Goal: Information Seeking & Learning: Learn about a topic

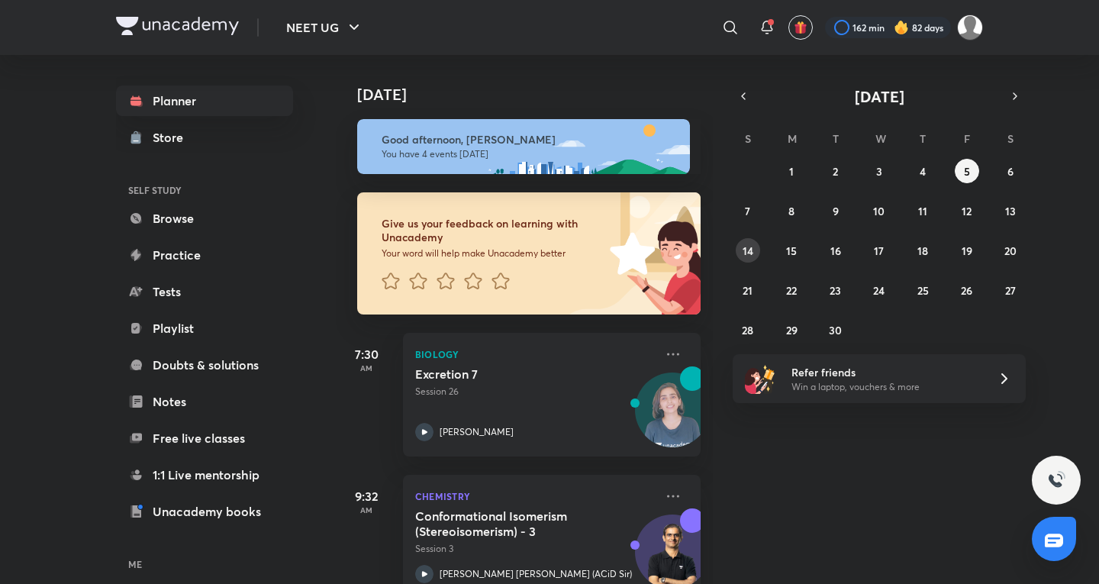
click at [736, 248] on button "14" at bounding box center [748, 250] width 24 height 24
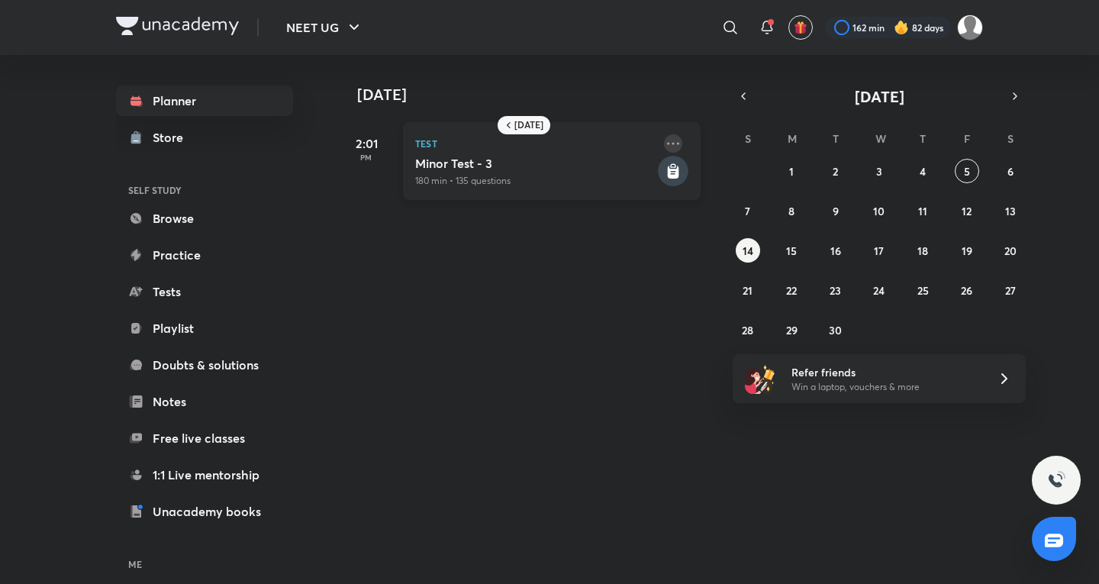
click at [665, 147] on icon at bounding box center [673, 143] width 18 height 18
click at [749, 191] on li "Go to course page" at bounding box center [768, 180] width 151 height 34
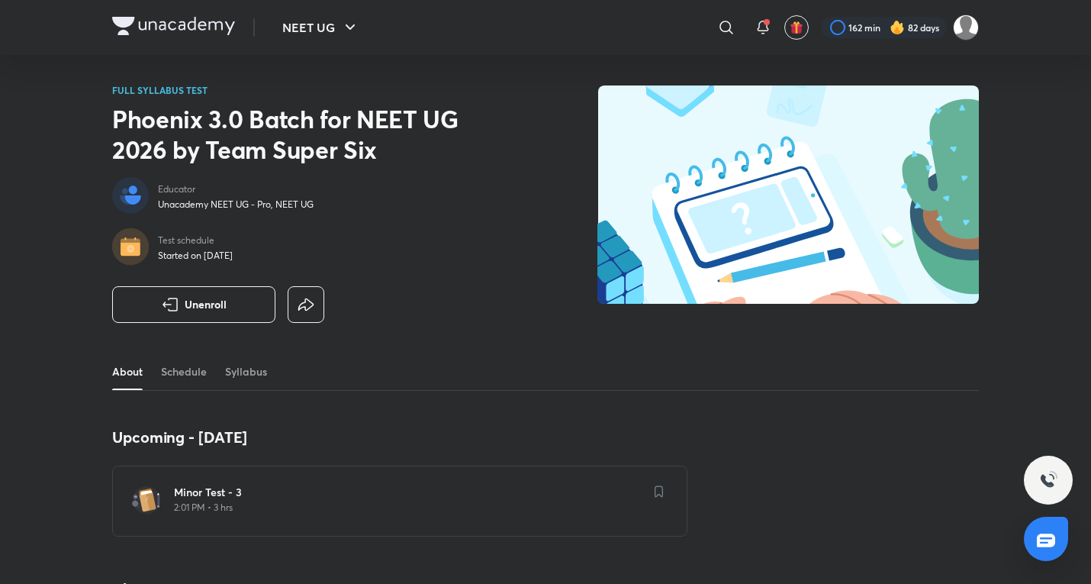
click at [427, 497] on h6 "Minor Test - 3" at bounding box center [409, 492] width 470 height 15
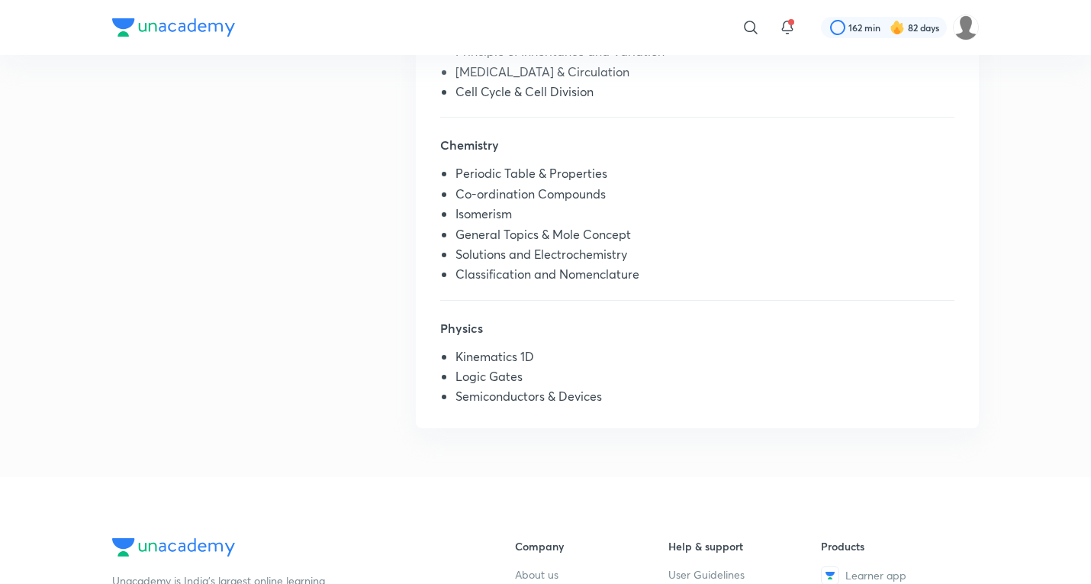
scroll to position [509, 0]
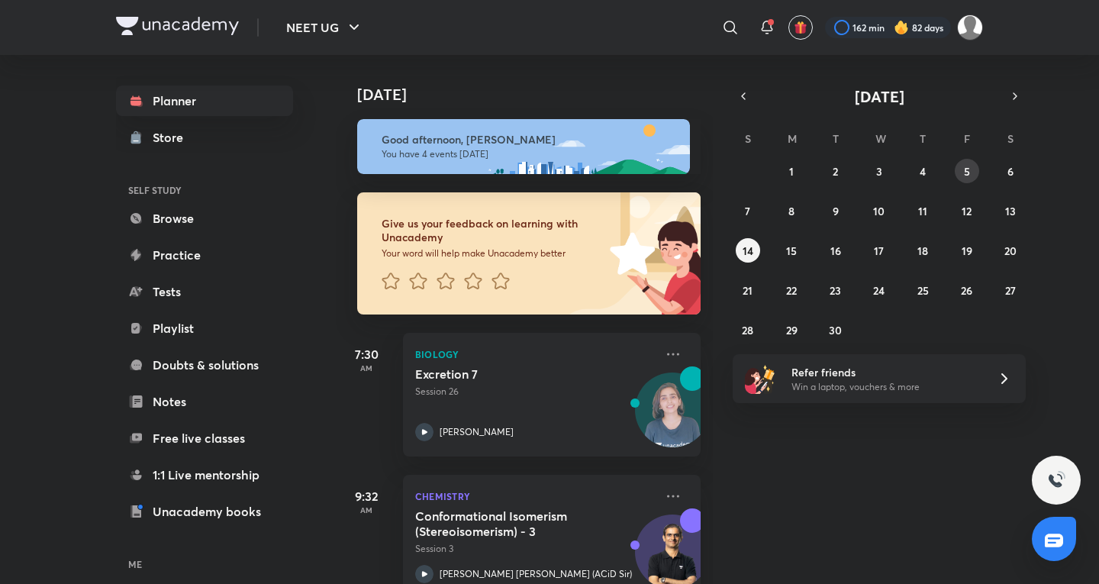
click at [964, 182] on button "5" at bounding box center [967, 171] width 24 height 24
click at [736, 107] on div "[DATE] S M T W T F S 31 1 2 3 4 5 6 7 8 9 10 11 12 13 14 15 16 17 18 19 20 21 2…" at bounding box center [879, 213] width 293 height 256
click at [745, 100] on icon "button" at bounding box center [743, 96] width 12 height 14
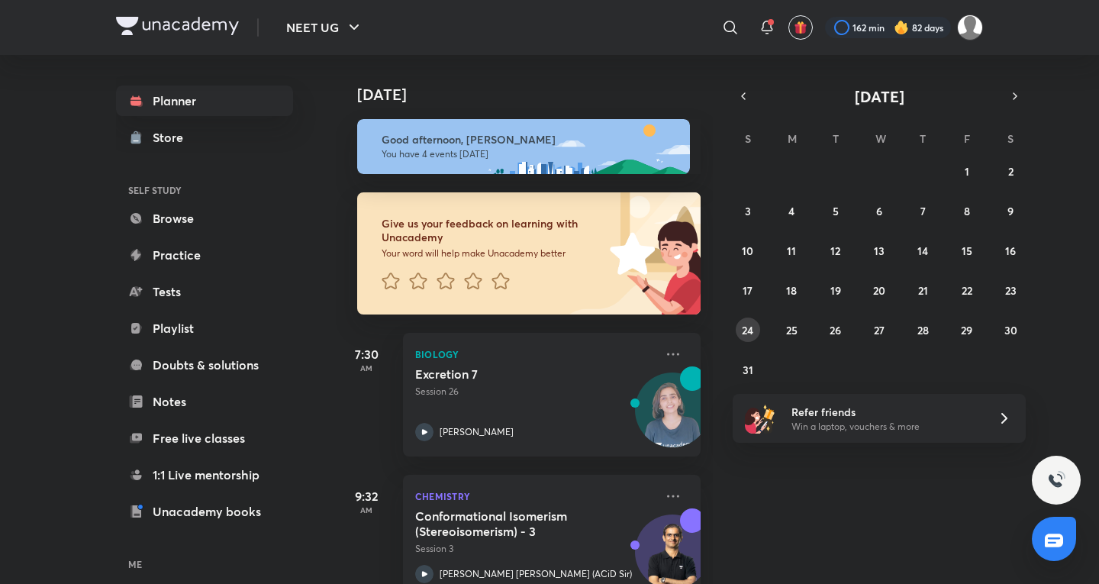
click at [755, 336] on button "24" at bounding box center [748, 329] width 24 height 24
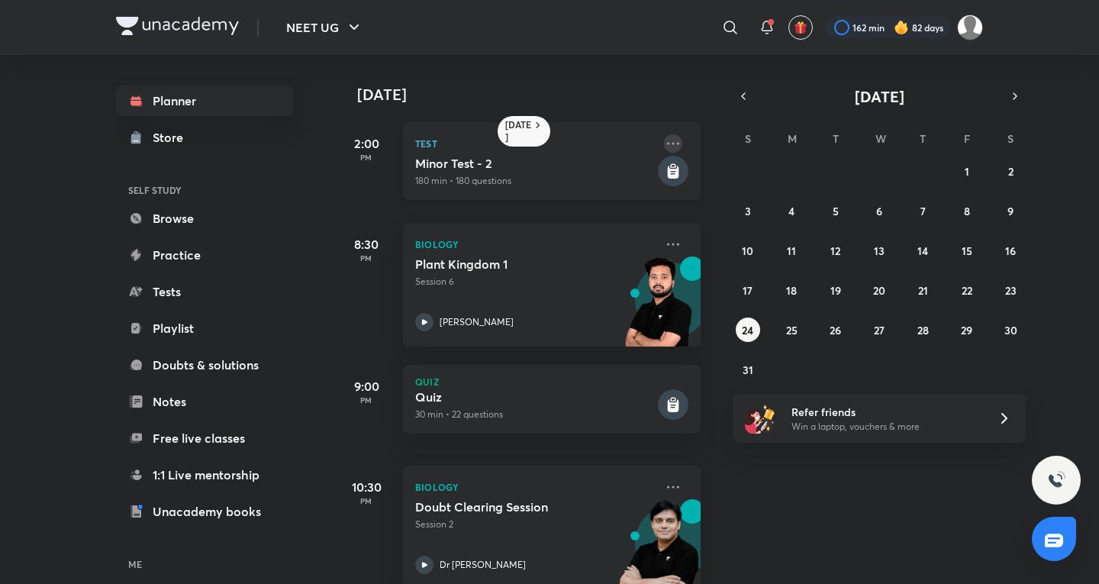
click at [664, 146] on icon at bounding box center [673, 143] width 18 height 18
click at [754, 200] on div "Save Go to course page" at bounding box center [768, 163] width 153 height 82
click at [754, 191] on li "Go to course page" at bounding box center [768, 180] width 151 height 34
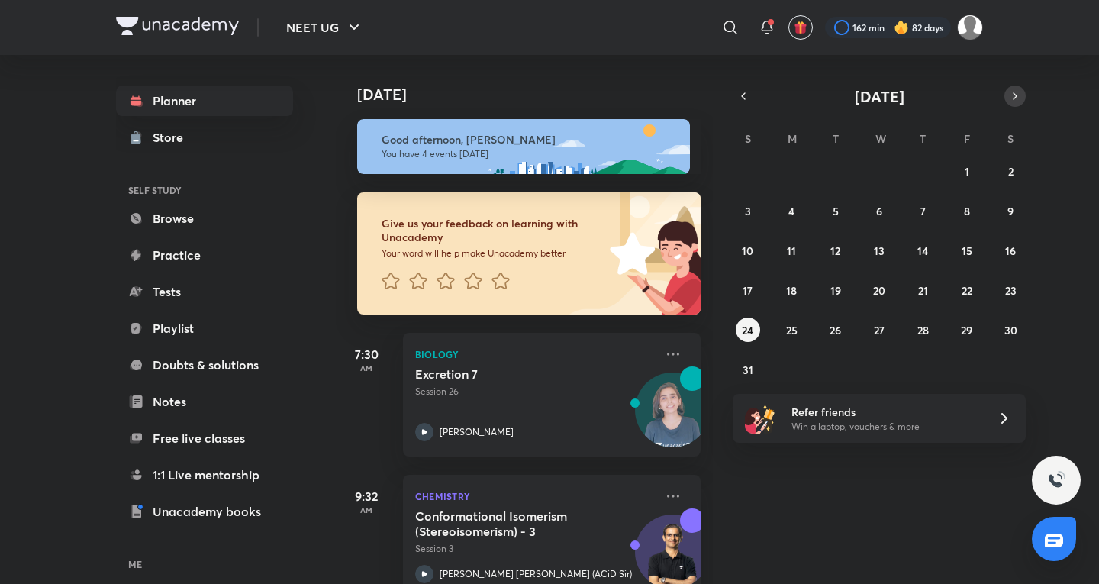
drag, startPoint x: 1029, startPoint y: 107, endPoint x: 1022, endPoint y: 98, distance: 10.8
click at [983, 101] on div "[DATE] [DATE] Good afternoon, [PERSON_NAME] You have 4 events [DATE] Give us yo…" at bounding box center [659, 319] width 647 height 529
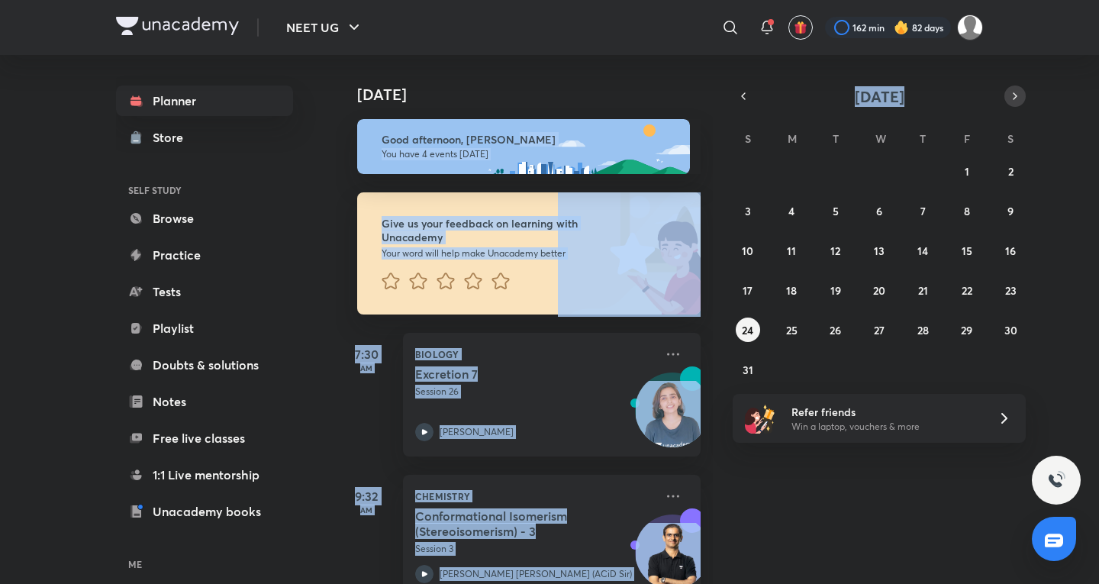
click at [1022, 98] on button "button" at bounding box center [1014, 95] width 21 height 21
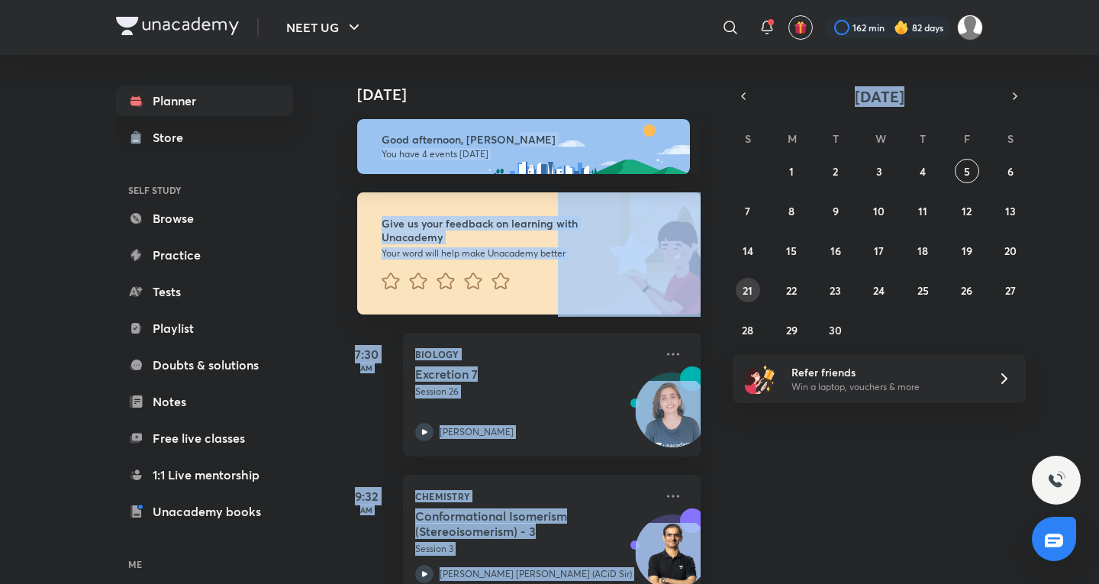
click at [736, 295] on button "21" at bounding box center [748, 290] width 24 height 24
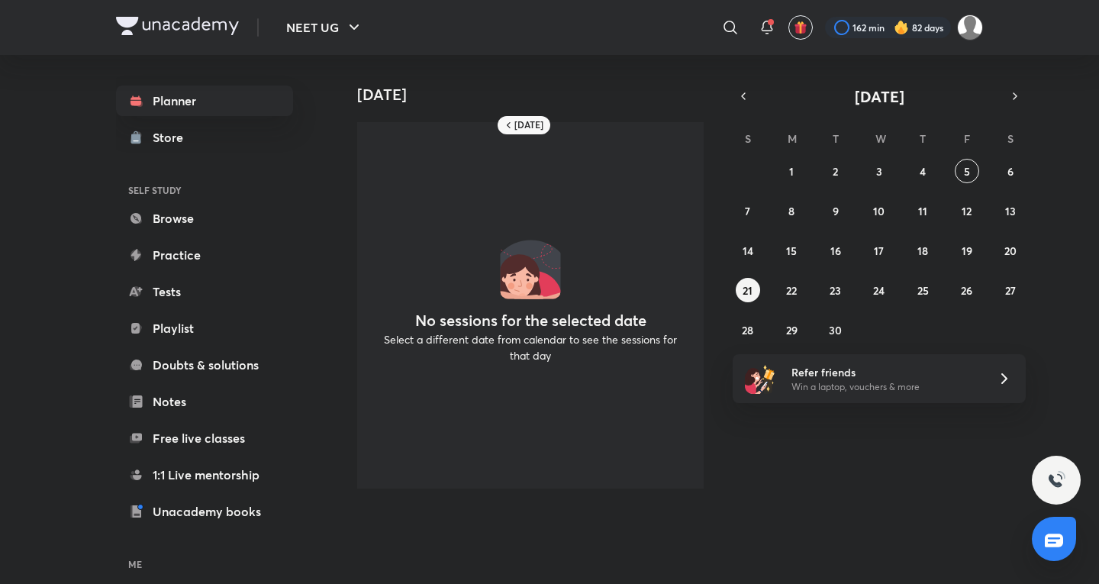
click at [765, 124] on div "[DATE] S M T W T F S 31 1 2 3 4 5 6 7 8 9 10 11 12 13 14 15 16 17 18 19 20 21 2…" at bounding box center [879, 213] width 293 height 256
click at [964, 166] on abbr "5" at bounding box center [967, 171] width 6 height 14
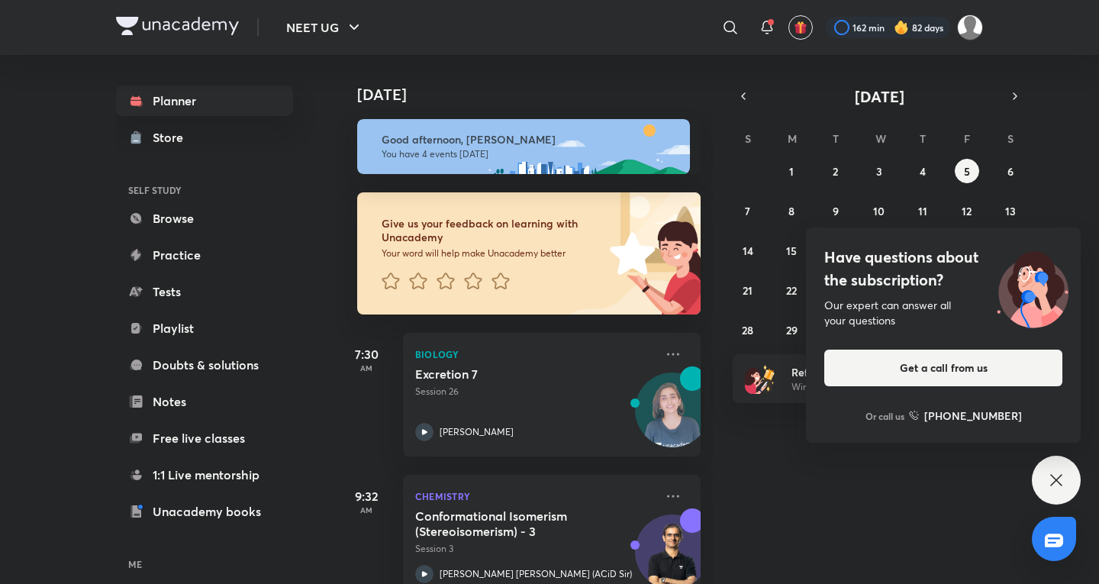
click at [1055, 478] on icon at bounding box center [1056, 480] width 18 height 18
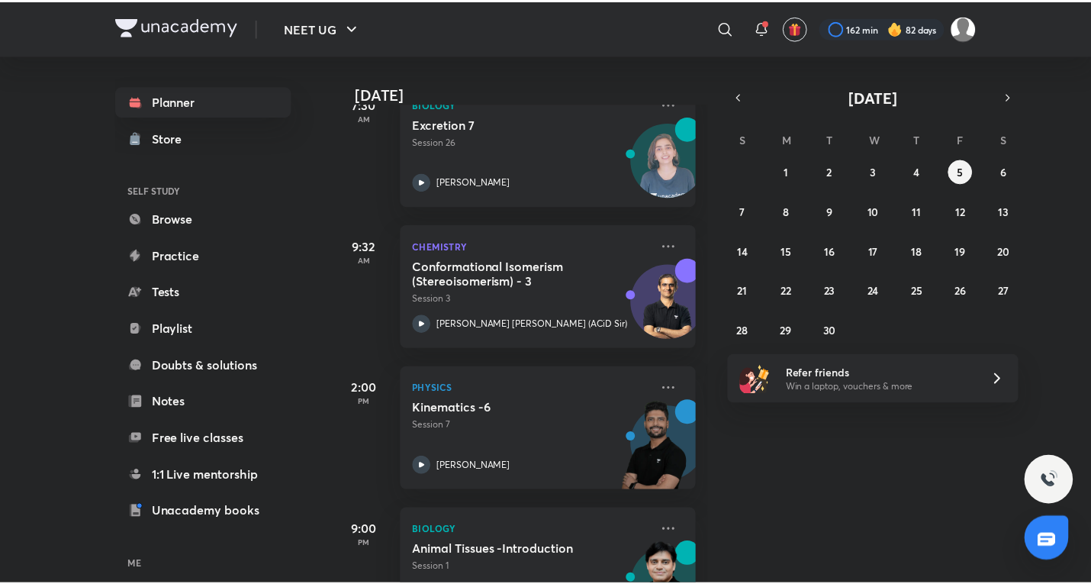
scroll to position [322, 0]
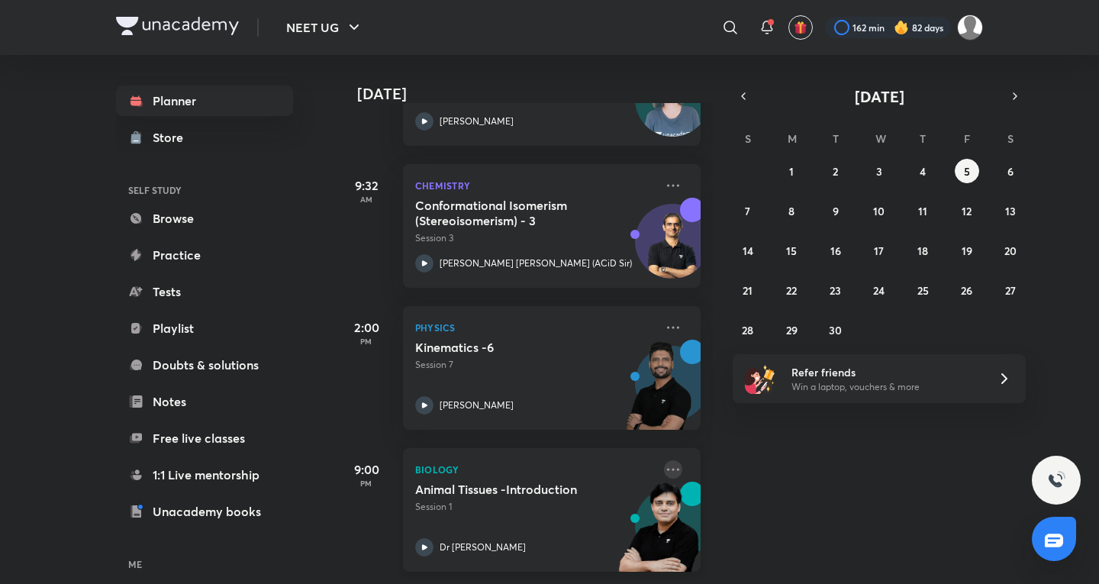
click at [665, 462] on icon at bounding box center [673, 469] width 18 height 18
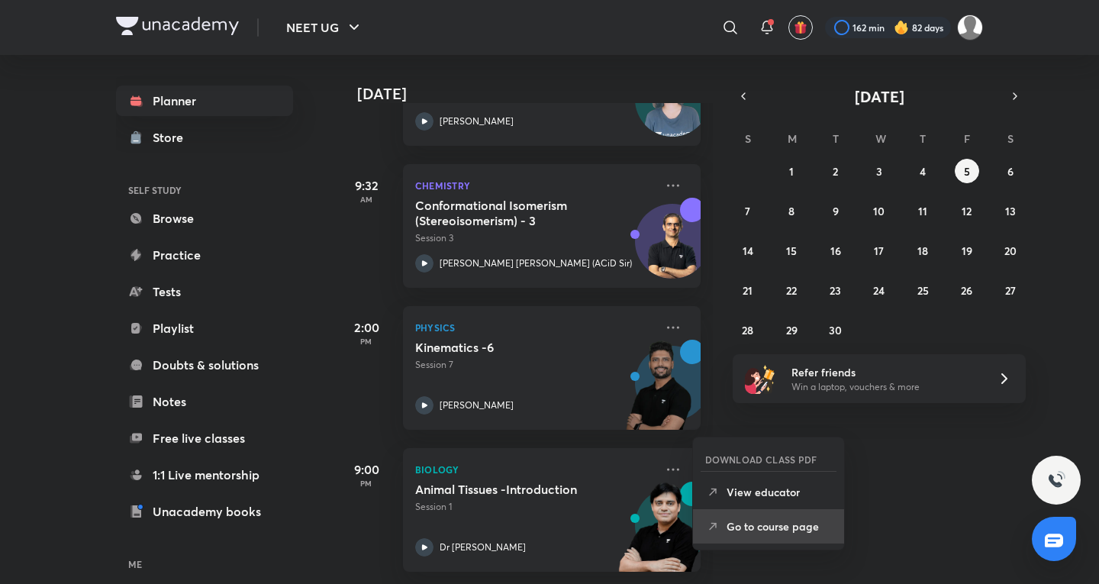
click at [780, 530] on p "Go to course page" at bounding box center [778, 526] width 105 height 16
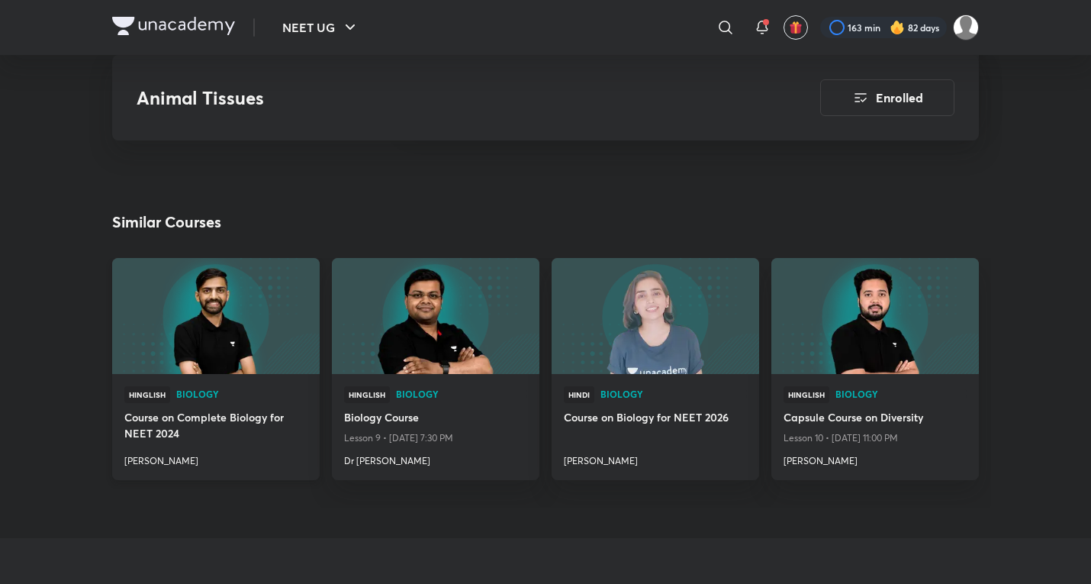
scroll to position [1272, 0]
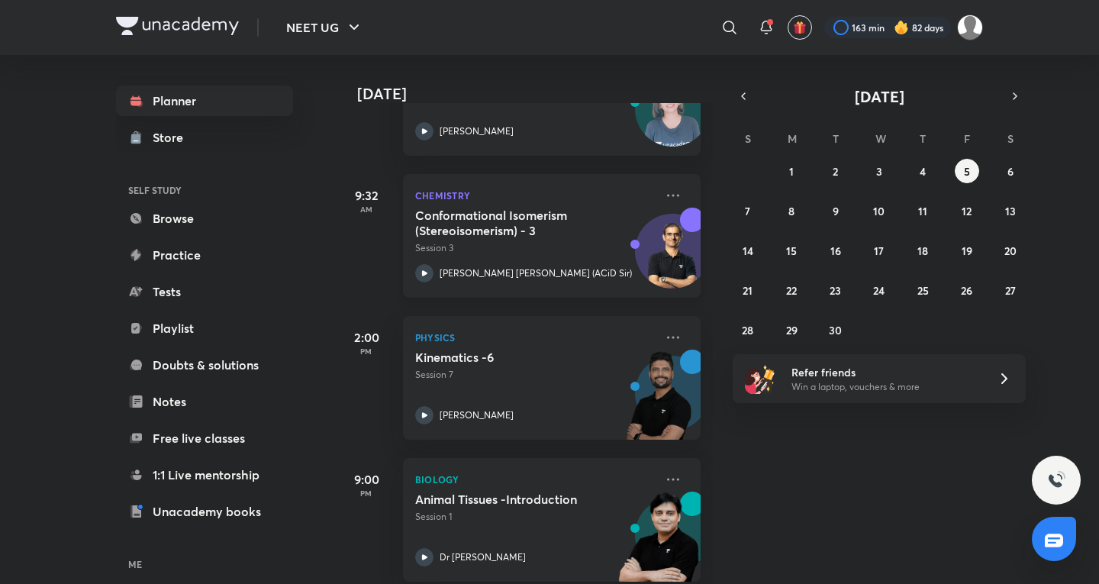
scroll to position [322, 0]
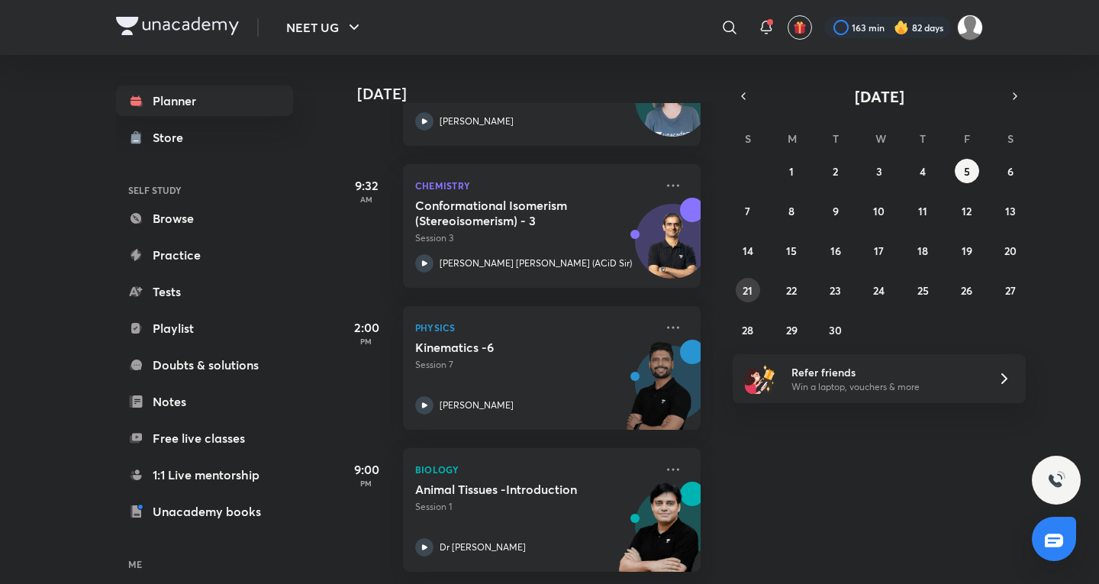
click at [746, 285] on abbr "21" at bounding box center [747, 290] width 10 height 14
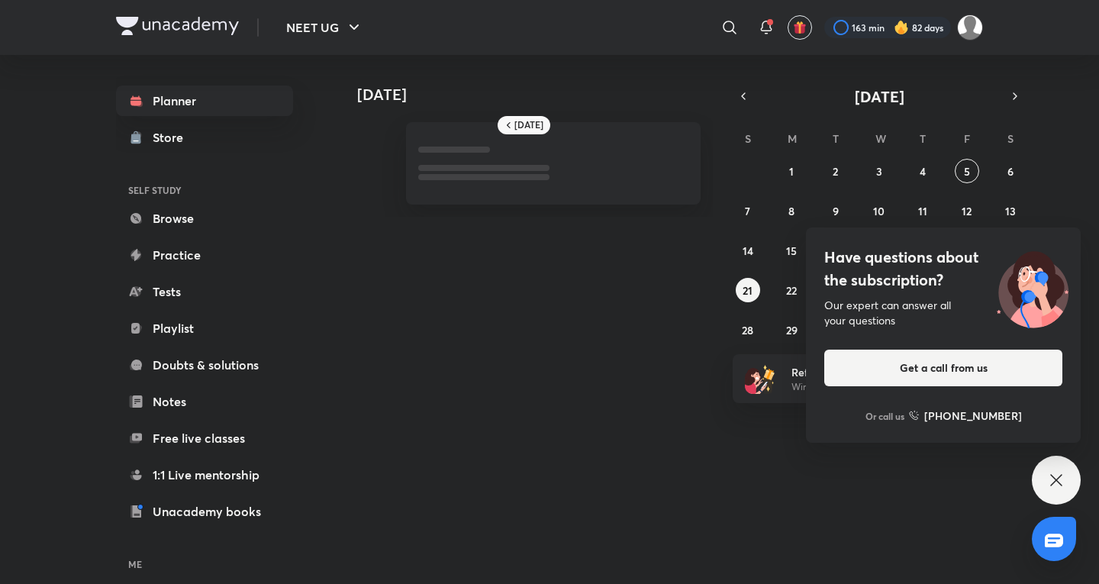
click at [1057, 494] on div "Have questions about the subscription? Our expert can answer all your questions…" at bounding box center [1056, 480] width 49 height 49
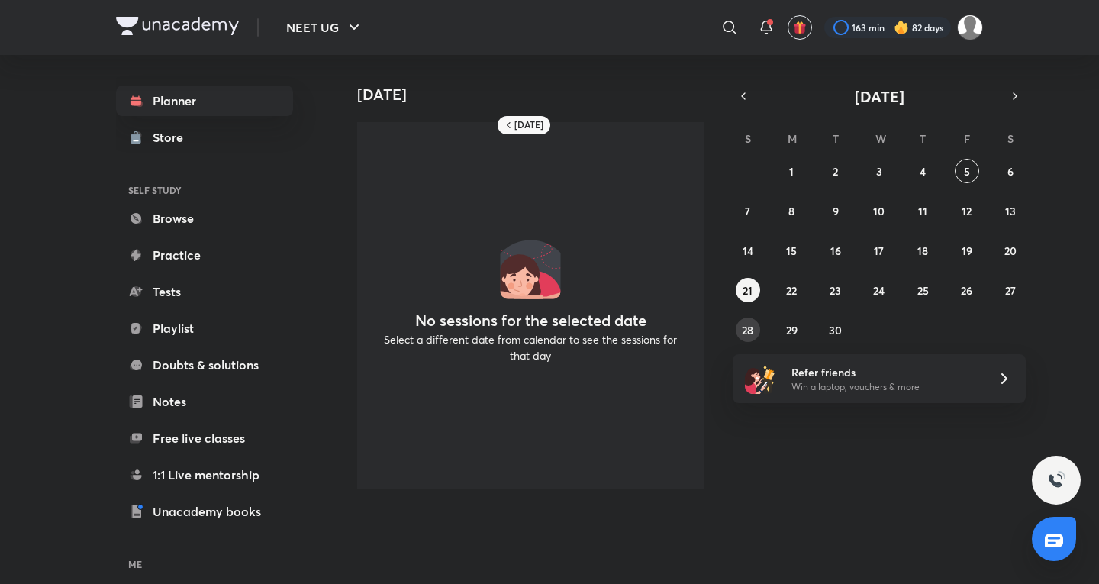
click at [739, 336] on button "28" at bounding box center [748, 329] width 24 height 24
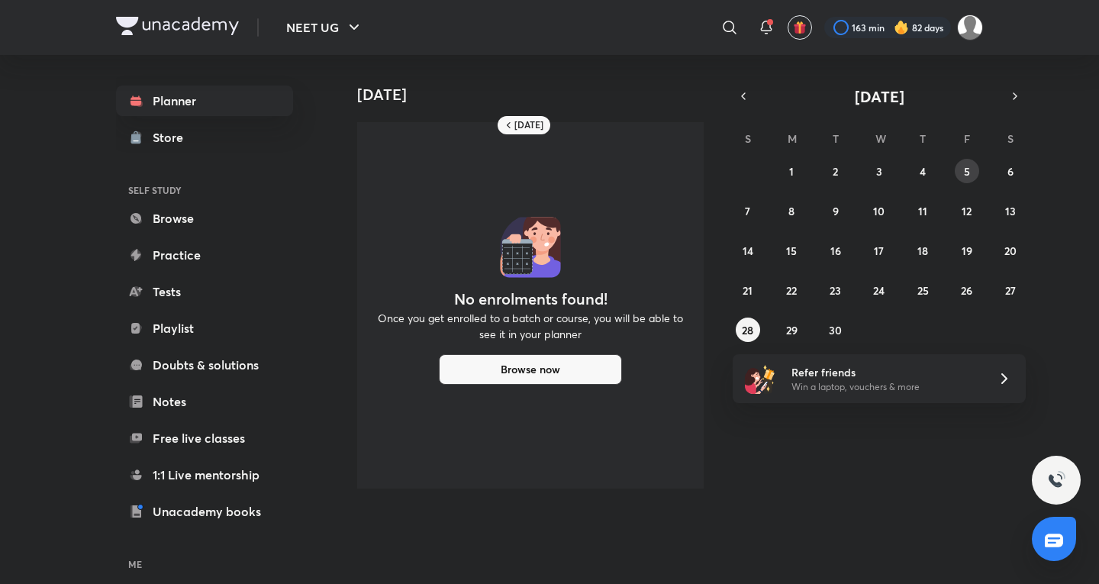
click at [959, 162] on button "5" at bounding box center [967, 171] width 24 height 24
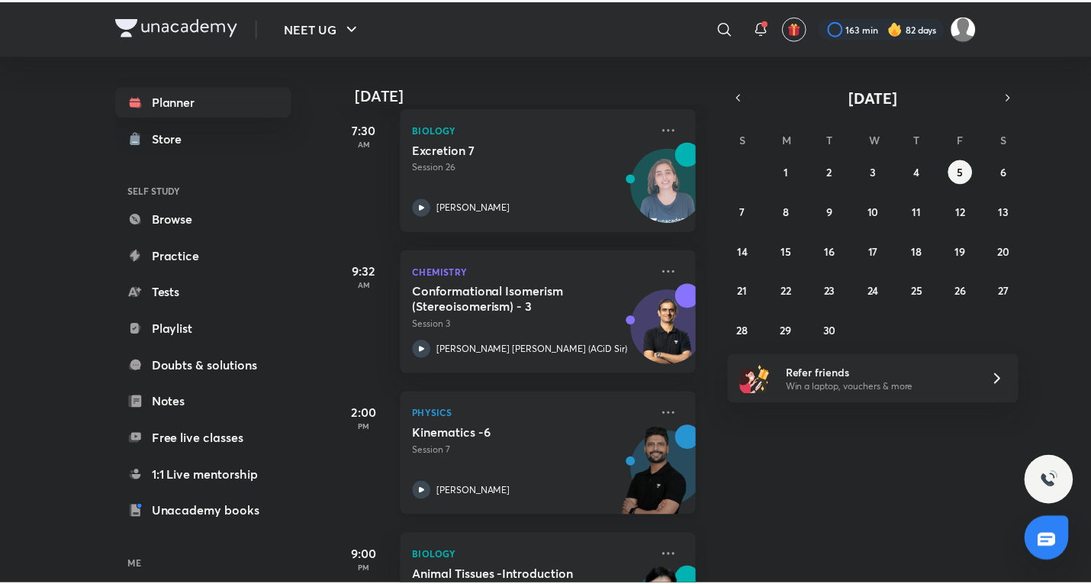
scroll to position [254, 0]
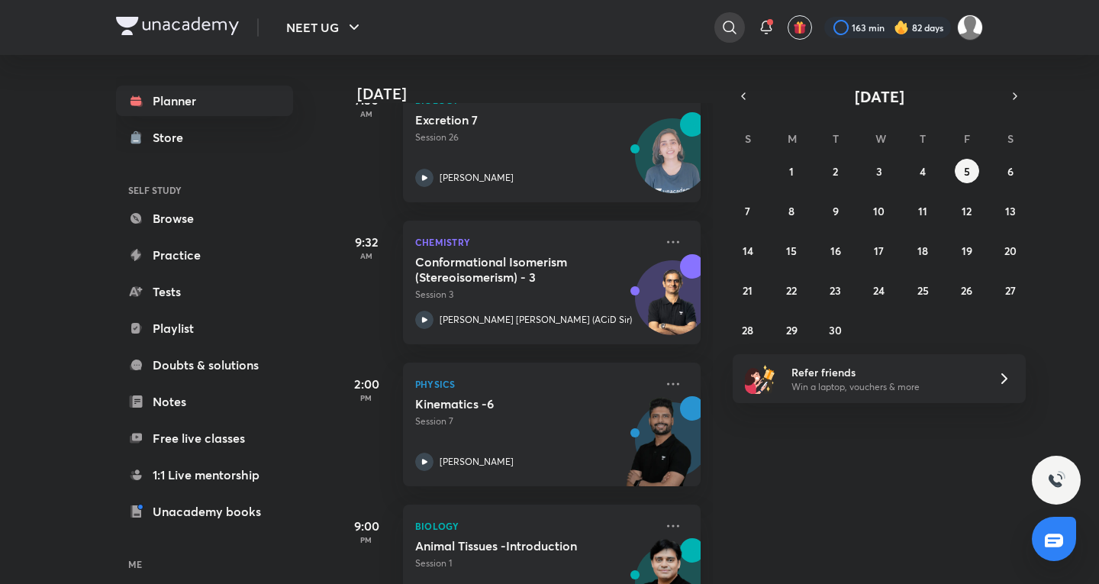
click at [731, 33] on icon at bounding box center [729, 27] width 18 height 18
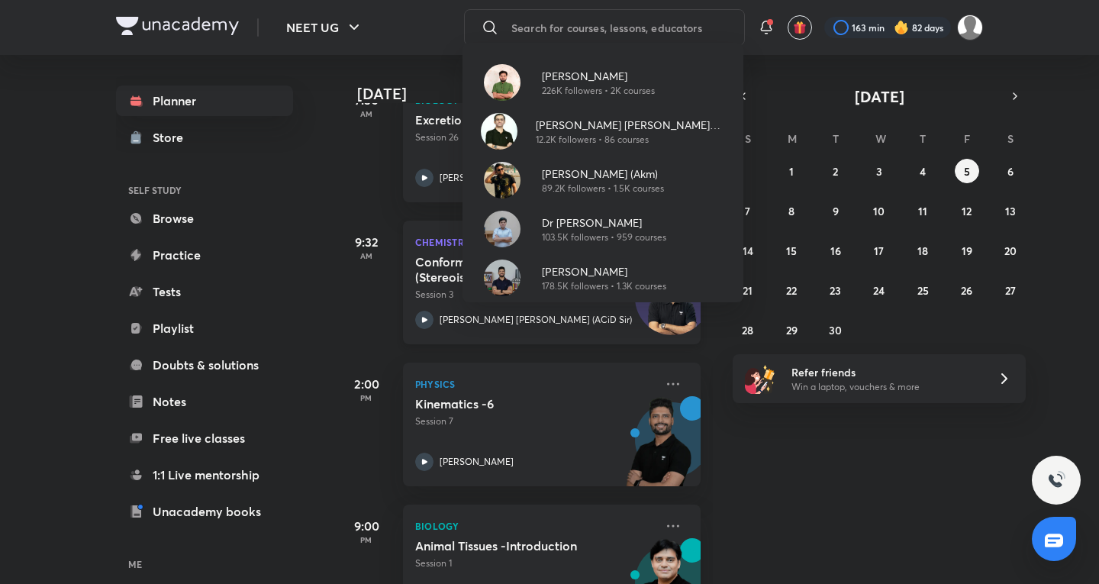
click at [593, 229] on p "Dr [PERSON_NAME]" at bounding box center [604, 222] width 124 height 16
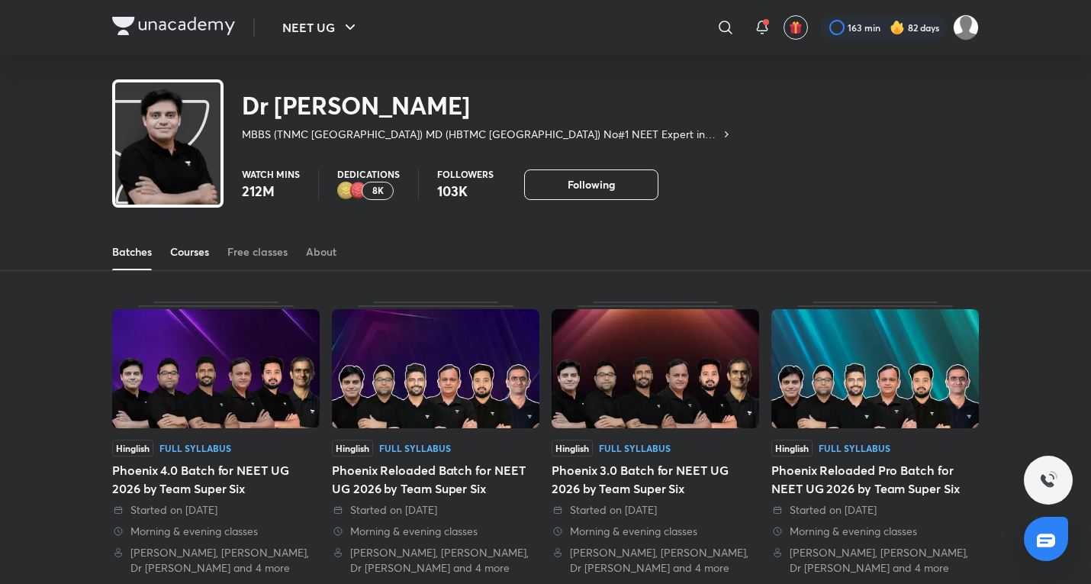
click at [177, 255] on div "Courses" at bounding box center [189, 251] width 39 height 15
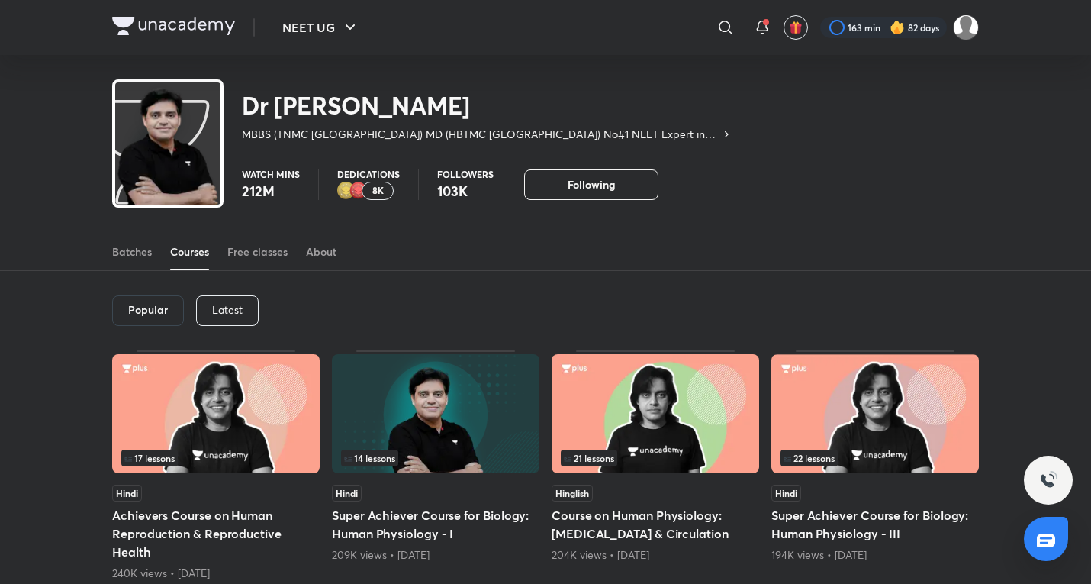
click at [212, 307] on p "Latest" at bounding box center [227, 310] width 31 height 12
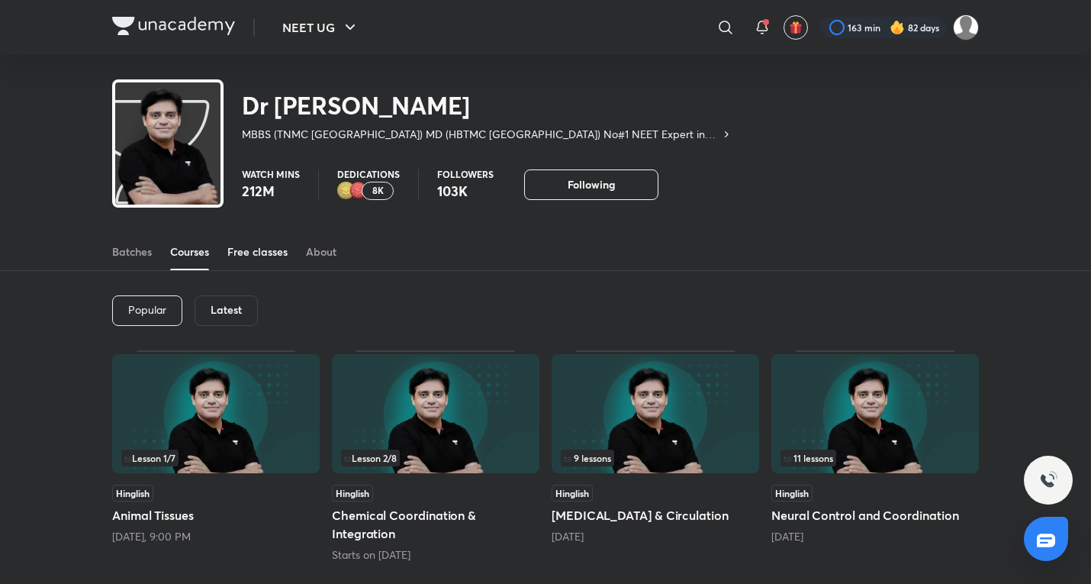
click at [262, 258] on div "Free classes" at bounding box center [257, 251] width 60 height 15
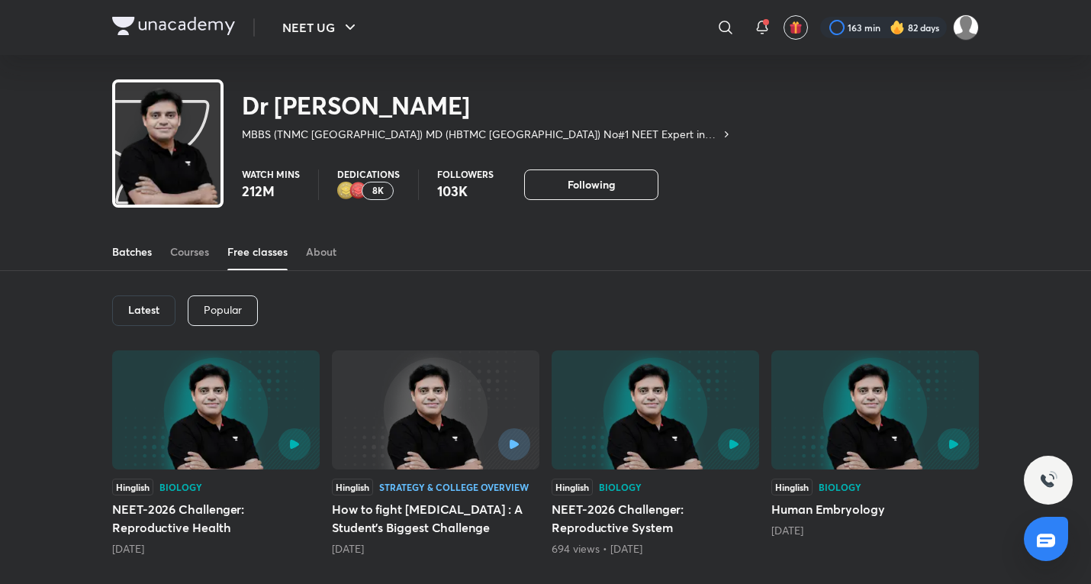
click at [137, 256] on div "Batches" at bounding box center [132, 251] width 40 height 15
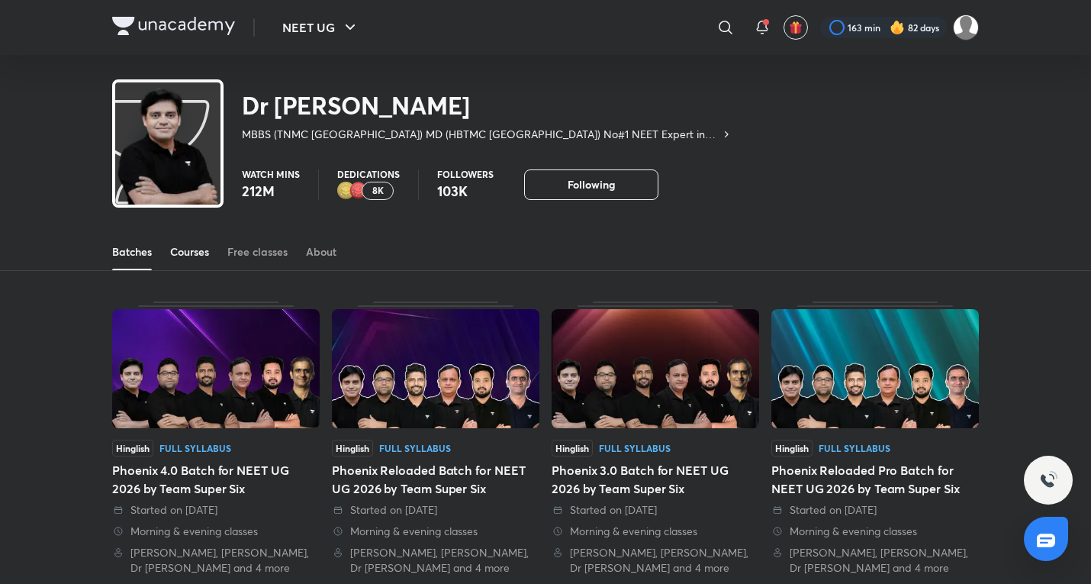
click at [172, 262] on link "Courses" at bounding box center [189, 251] width 39 height 37
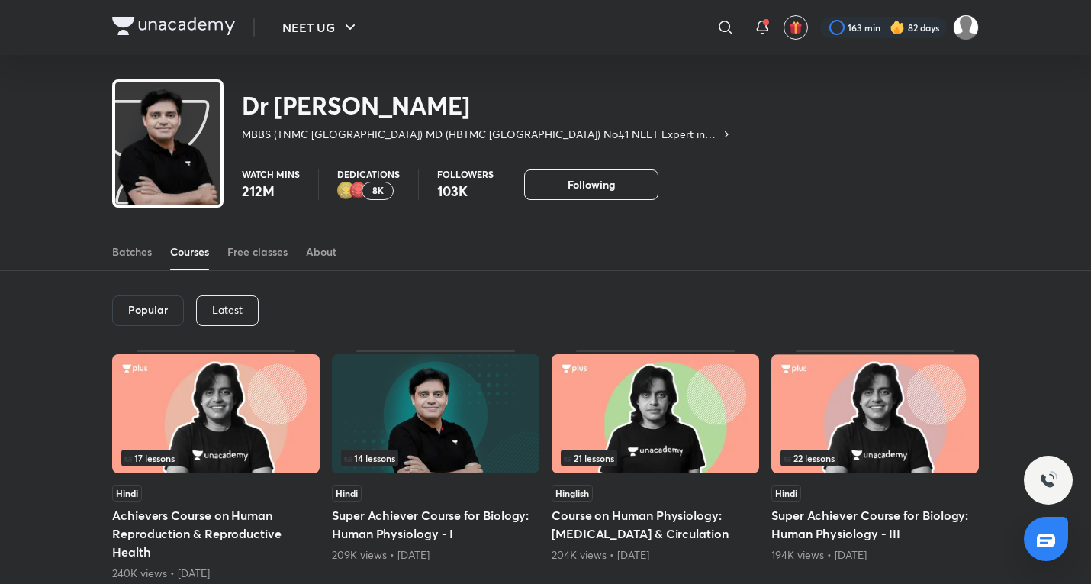
click at [253, 308] on div "Latest" at bounding box center [227, 310] width 63 height 31
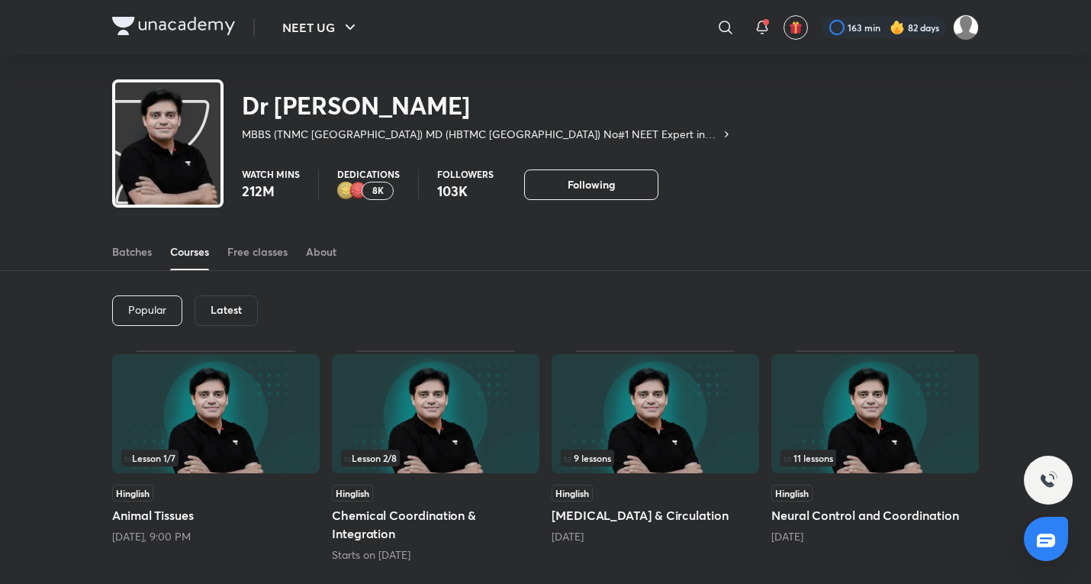
click at [161, 424] on img at bounding box center [216, 413] width 208 height 119
